Goal: Navigation & Orientation: Find specific page/section

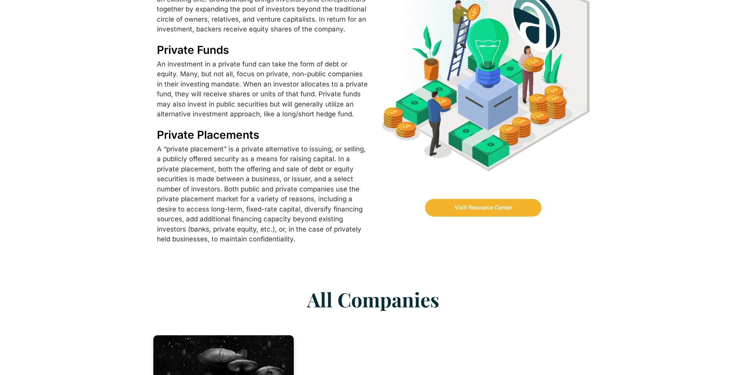
scroll to position [393, 0]
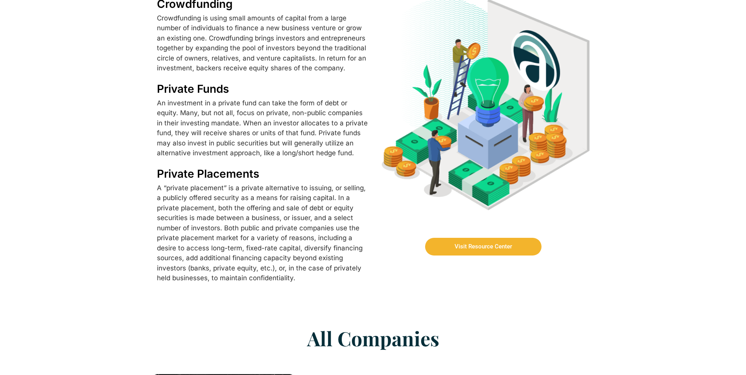
click at [487, 244] on span "Visit Resource Center" at bounding box center [483, 247] width 57 height 6
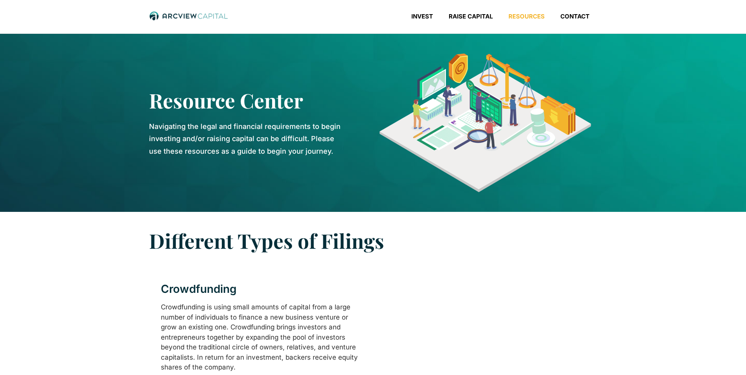
click at [204, 14] on img at bounding box center [188, 16] width 79 height 10
